Goal: Information Seeking & Learning: Compare options

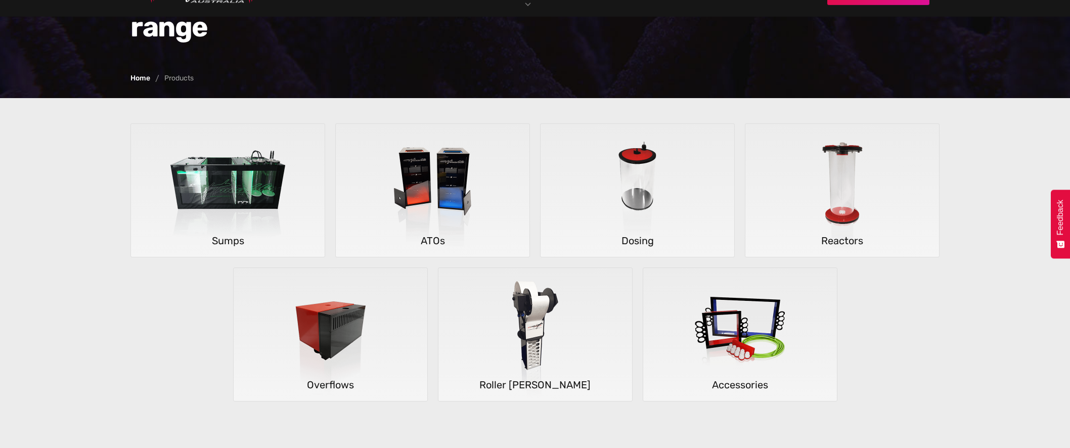
scroll to position [202, 0]
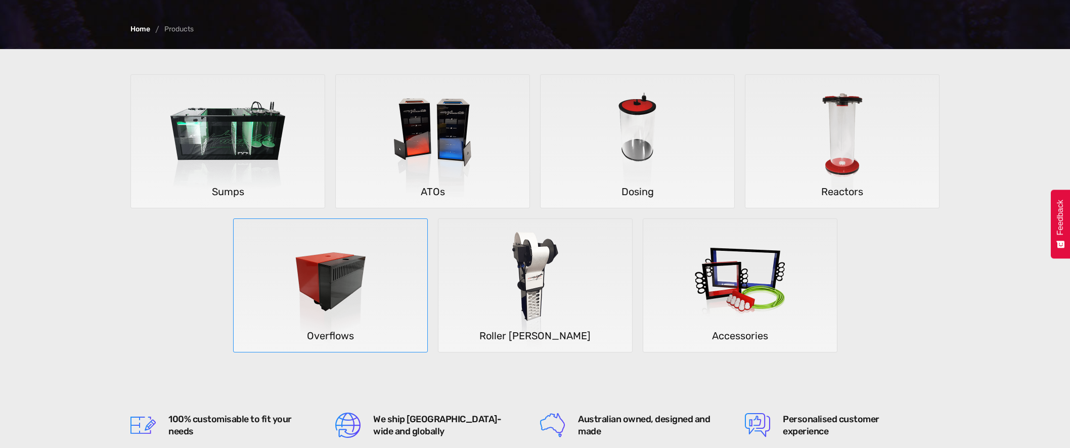
click at [320, 279] on img at bounding box center [330, 286] width 149 height 134
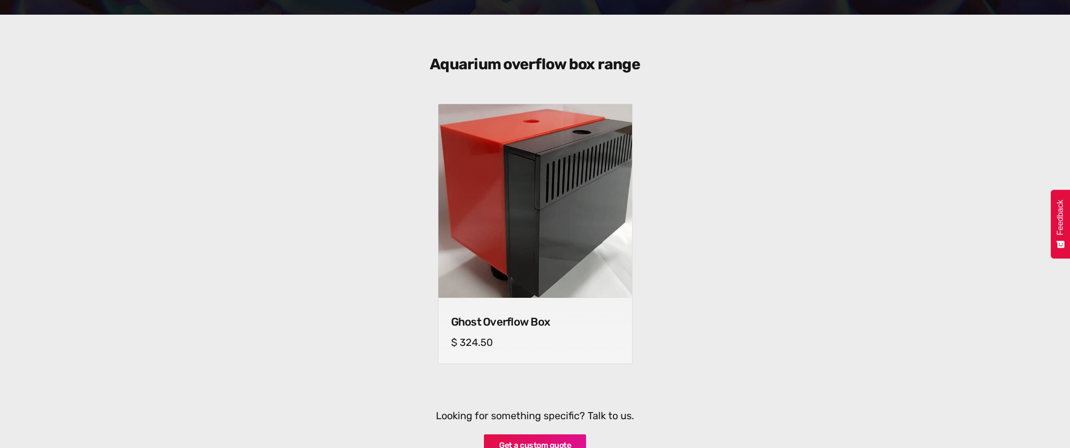
scroll to position [354, 0]
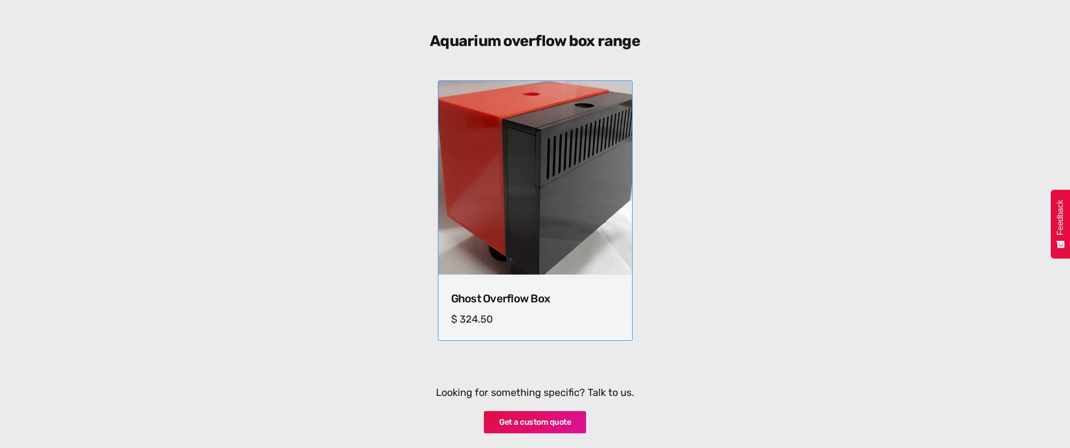
click at [477, 179] on img at bounding box center [534, 177] width 203 height 203
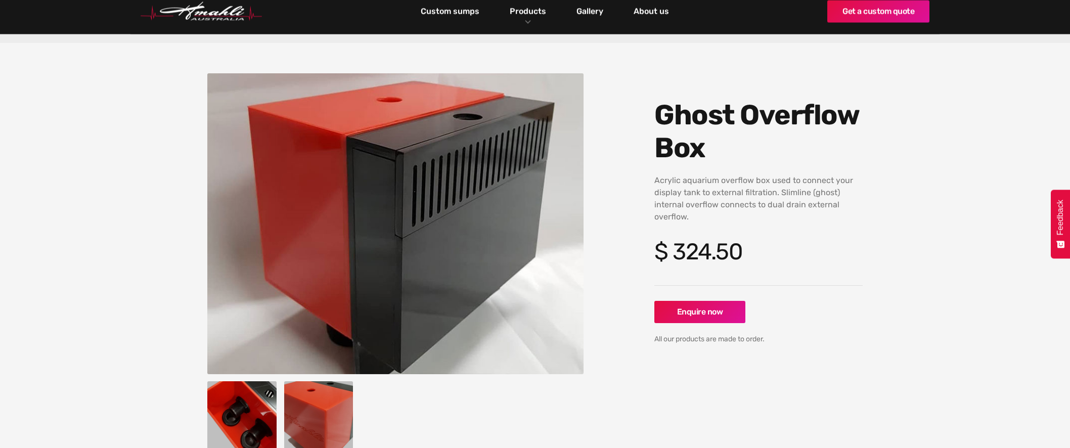
scroll to position [51, 0]
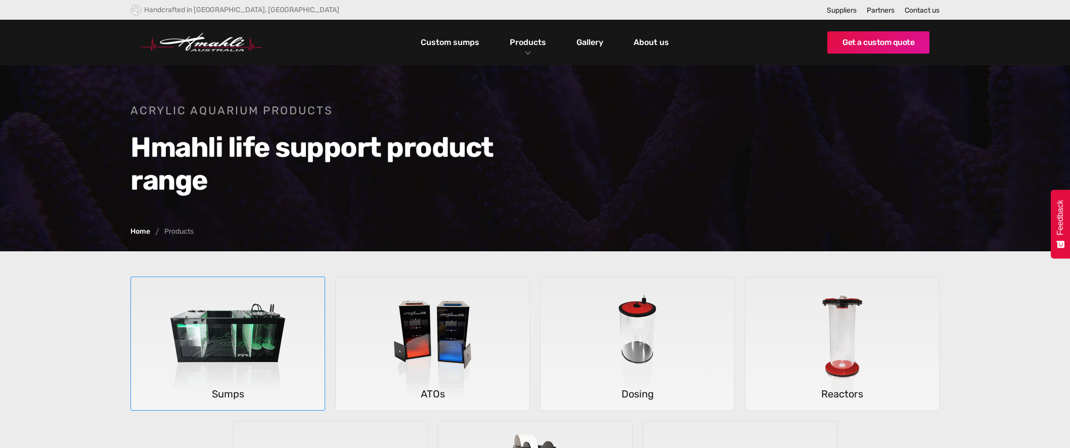
click at [234, 338] on img at bounding box center [227, 344] width 149 height 134
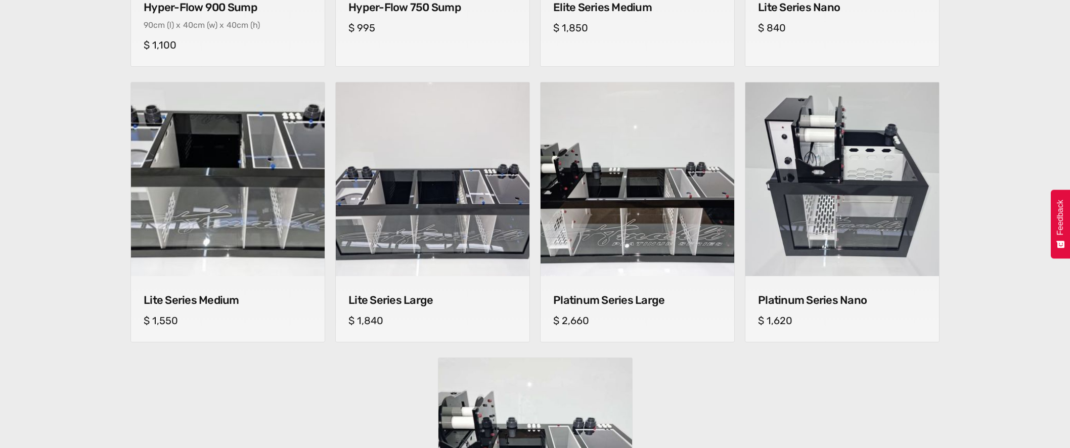
scroll to position [657, 0]
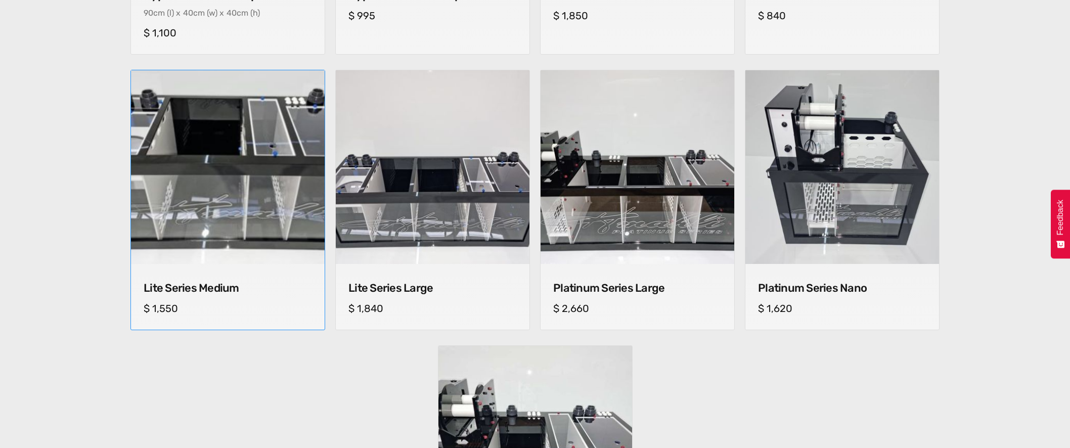
click at [216, 289] on h4 "Lite Series Medium" at bounding box center [228, 288] width 168 height 13
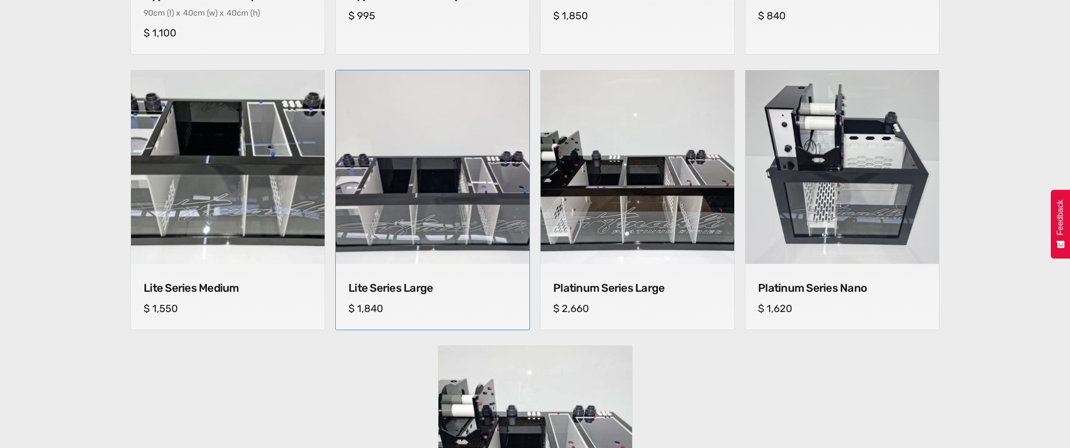
click at [411, 287] on h4 "Lite Series Large" at bounding box center [432, 288] width 168 height 13
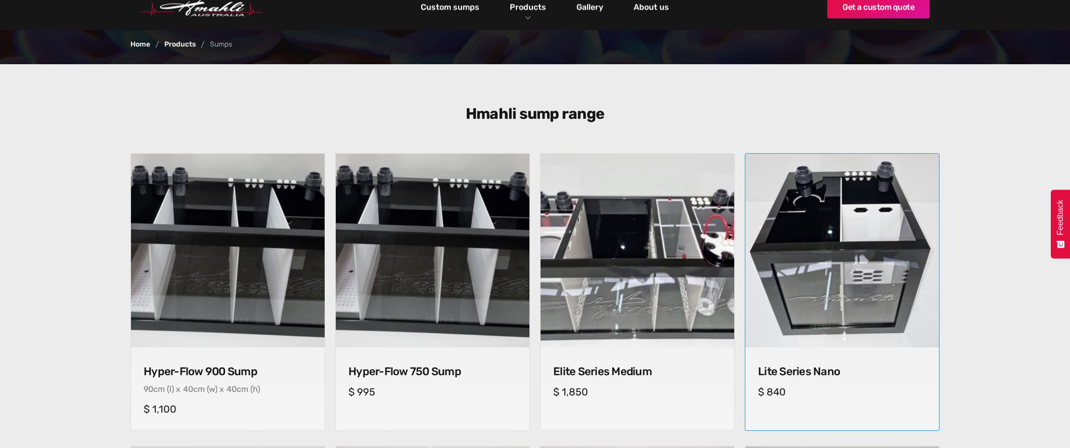
scroll to position [303, 0]
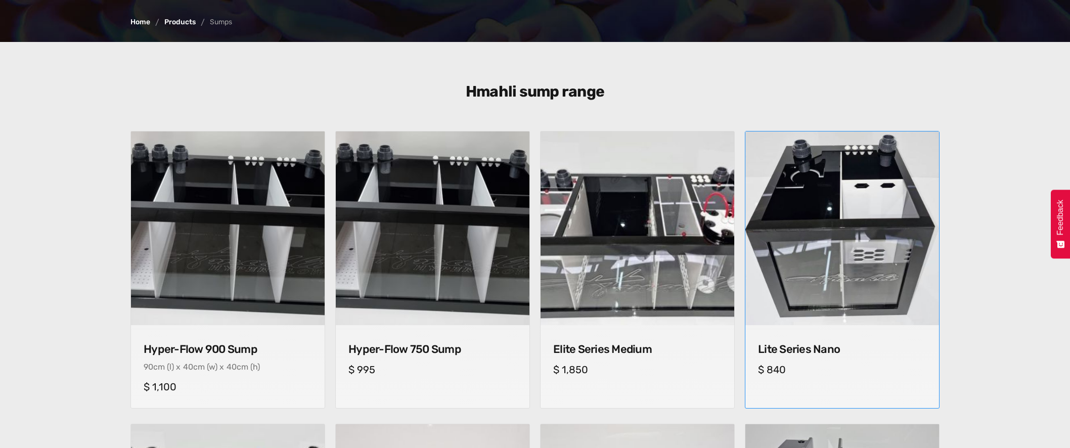
click at [806, 347] on h4 "Lite Series Nano" at bounding box center [842, 349] width 168 height 13
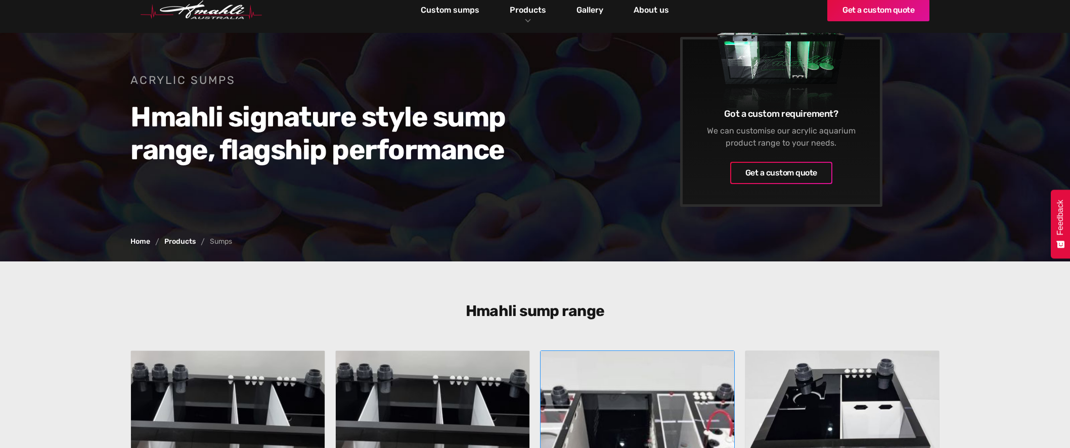
scroll to position [51, 0]
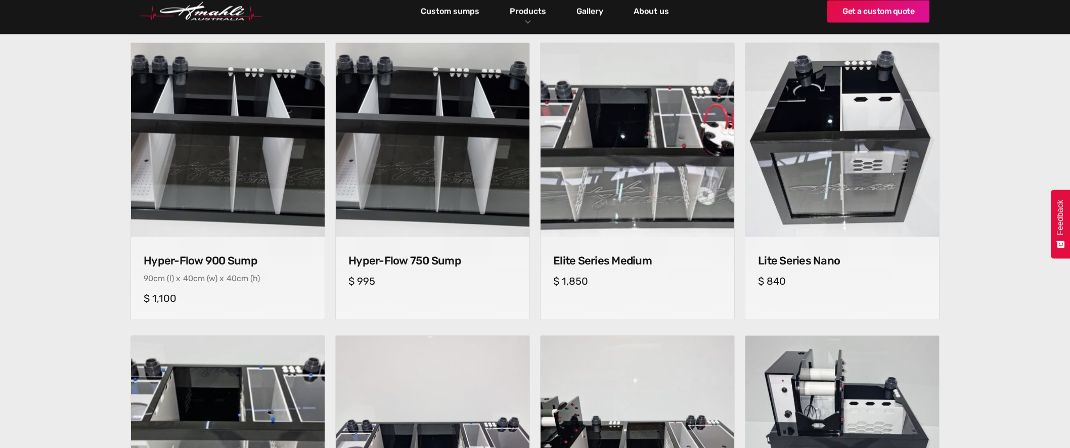
scroll to position [354, 0]
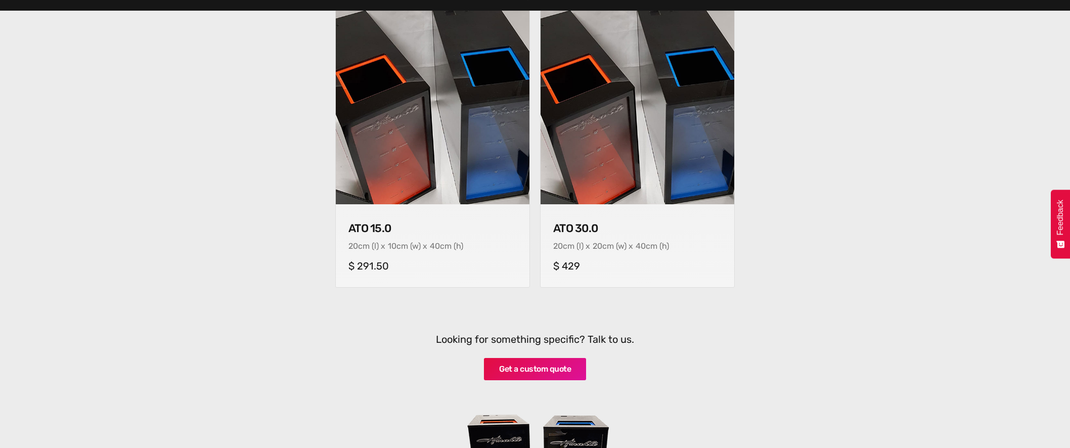
scroll to position [354, 0]
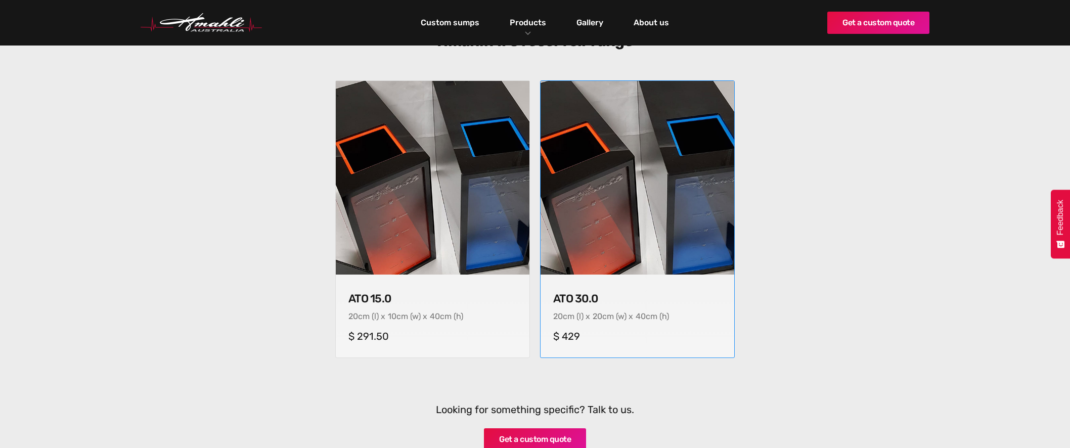
click at [669, 238] on img at bounding box center [637, 177] width 203 height 203
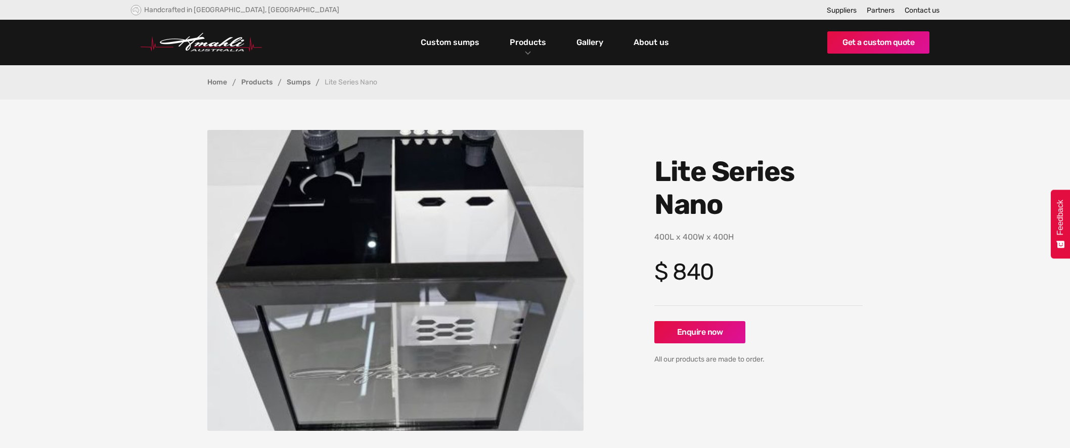
click at [500, 217] on img "open lightbox" at bounding box center [395, 280] width 376 height 301
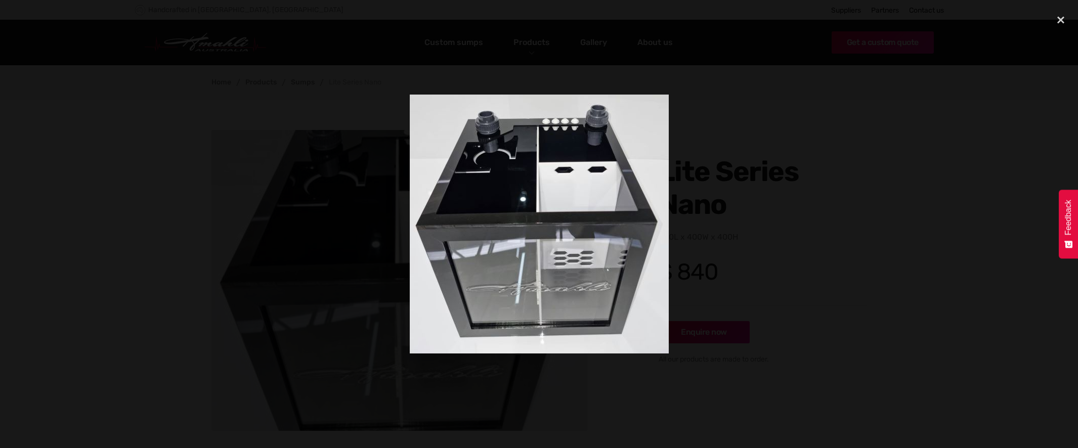
click at [853, 241] on div at bounding box center [539, 224] width 1078 height 430
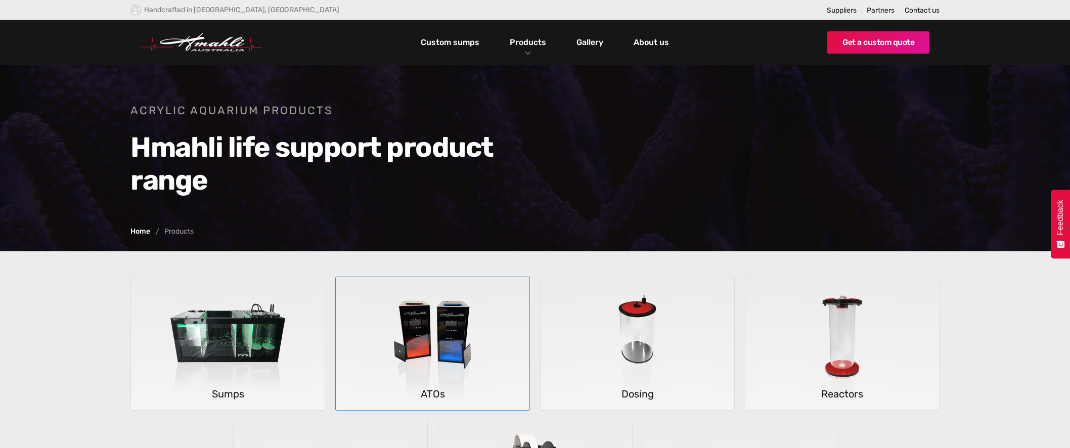
click at [448, 321] on img at bounding box center [432, 344] width 149 height 134
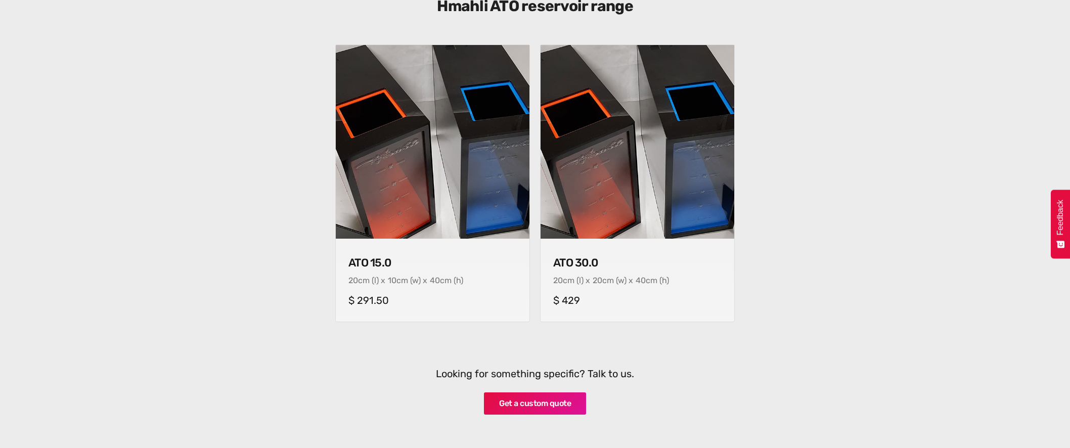
scroll to position [405, 0]
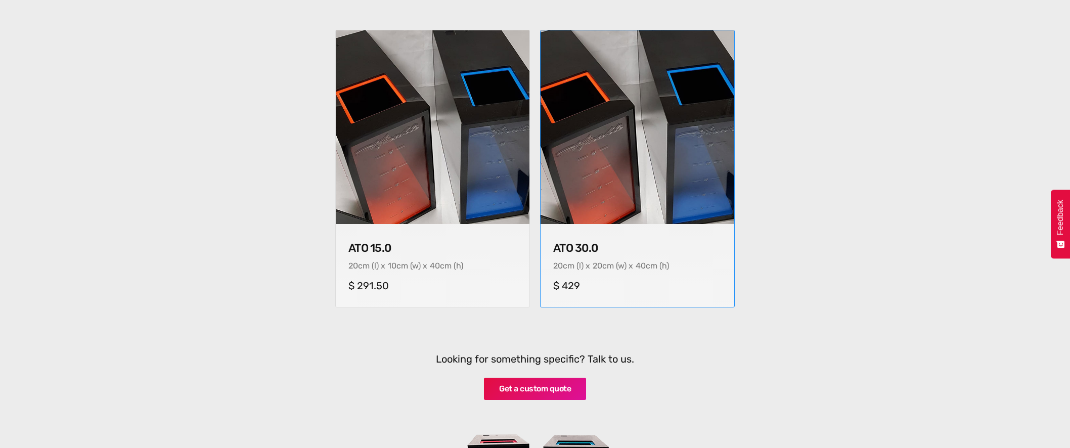
click at [625, 158] on img at bounding box center [637, 127] width 203 height 203
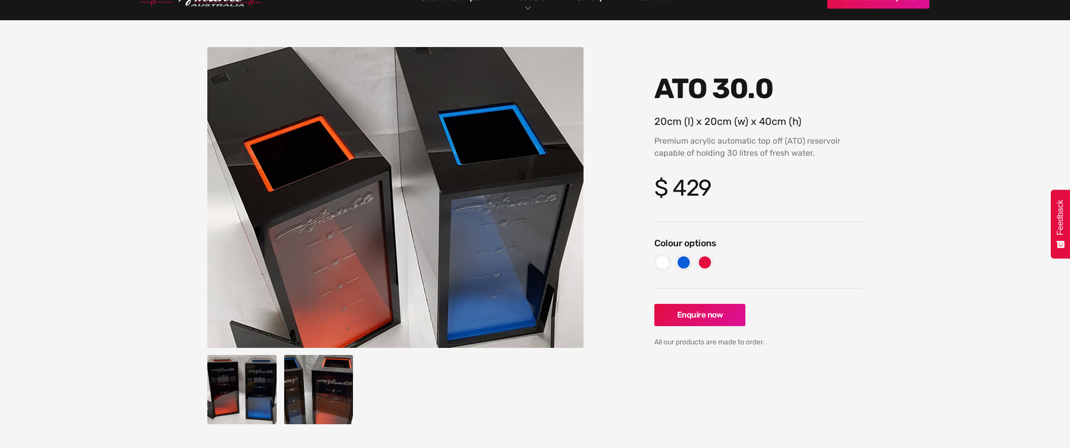
scroll to position [101, 0]
